Goal: Transaction & Acquisition: Purchase product/service

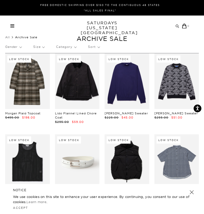
click at [191, 192] on link at bounding box center [191, 192] width 7 height 7
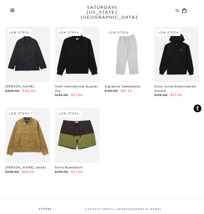
scroll to position [4692, 0]
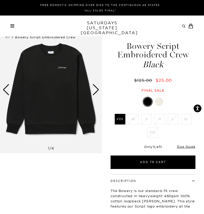
click at [100, 93] on img at bounding box center [51, 89] width 102 height 127
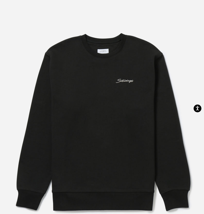
scroll to position [15, 0]
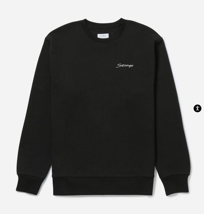
click at [100, 93] on img at bounding box center [103, 109] width 207 height 248
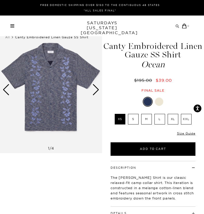
click at [96, 94] on div "Next slide" at bounding box center [95, 89] width 7 height 11
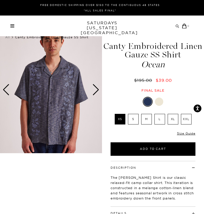
click at [96, 94] on div "Next slide" at bounding box center [95, 89] width 7 height 11
